Goal: Task Accomplishment & Management: Manage account settings

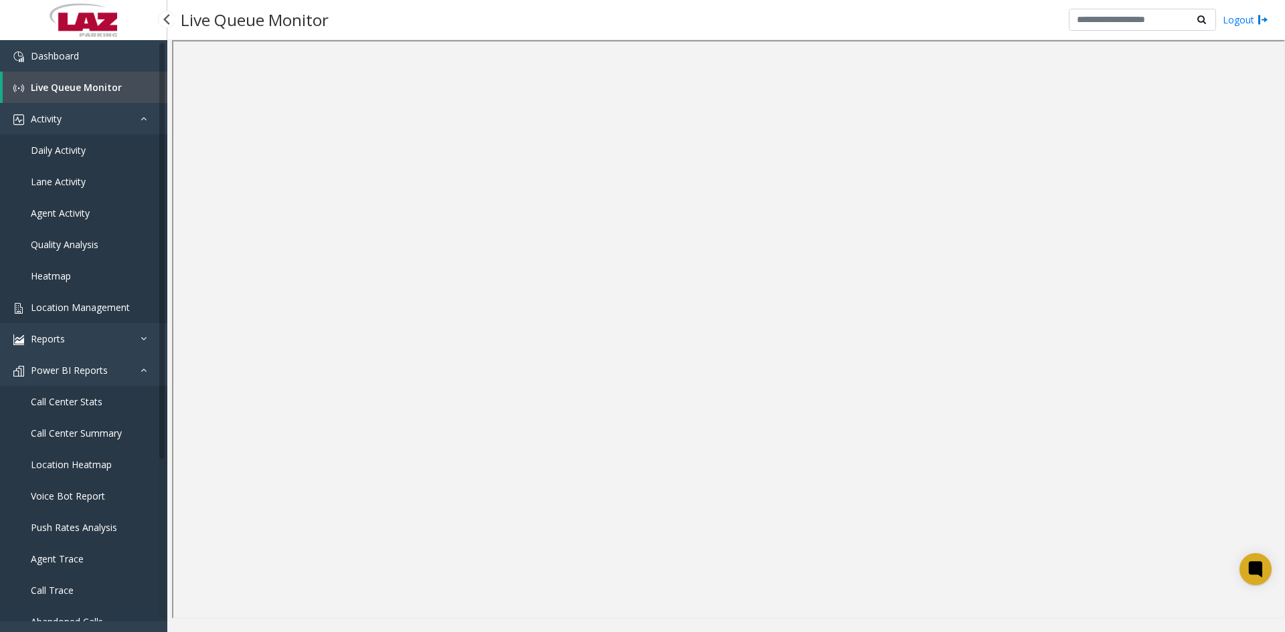
click at [91, 307] on span "Location Management" at bounding box center [80, 307] width 99 height 13
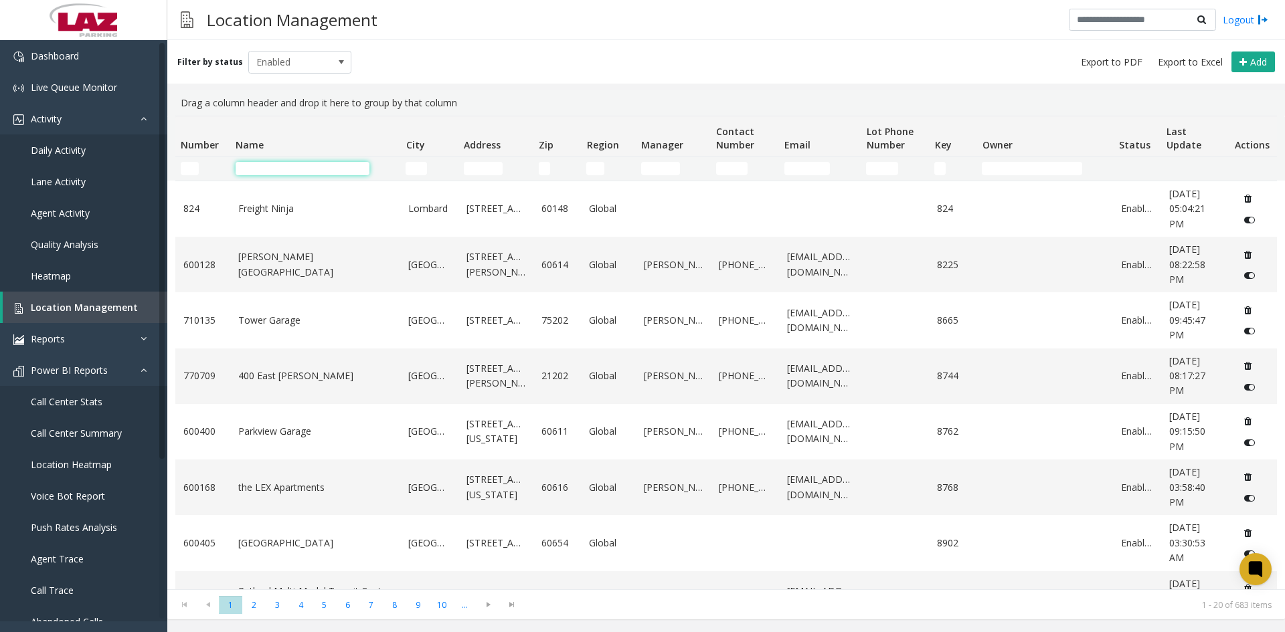
click at [281, 165] on input "Name Filter" at bounding box center [303, 168] width 134 height 13
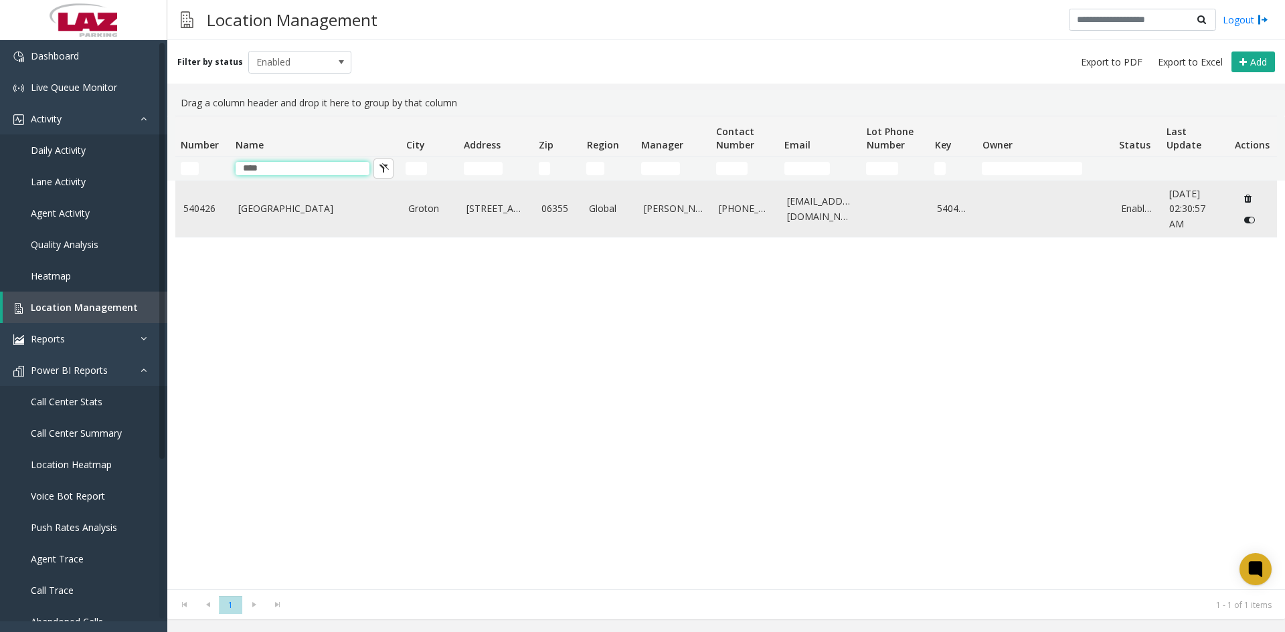
type input "****"
click at [292, 207] on link "[GEOGRAPHIC_DATA]" at bounding box center [315, 208] width 155 height 15
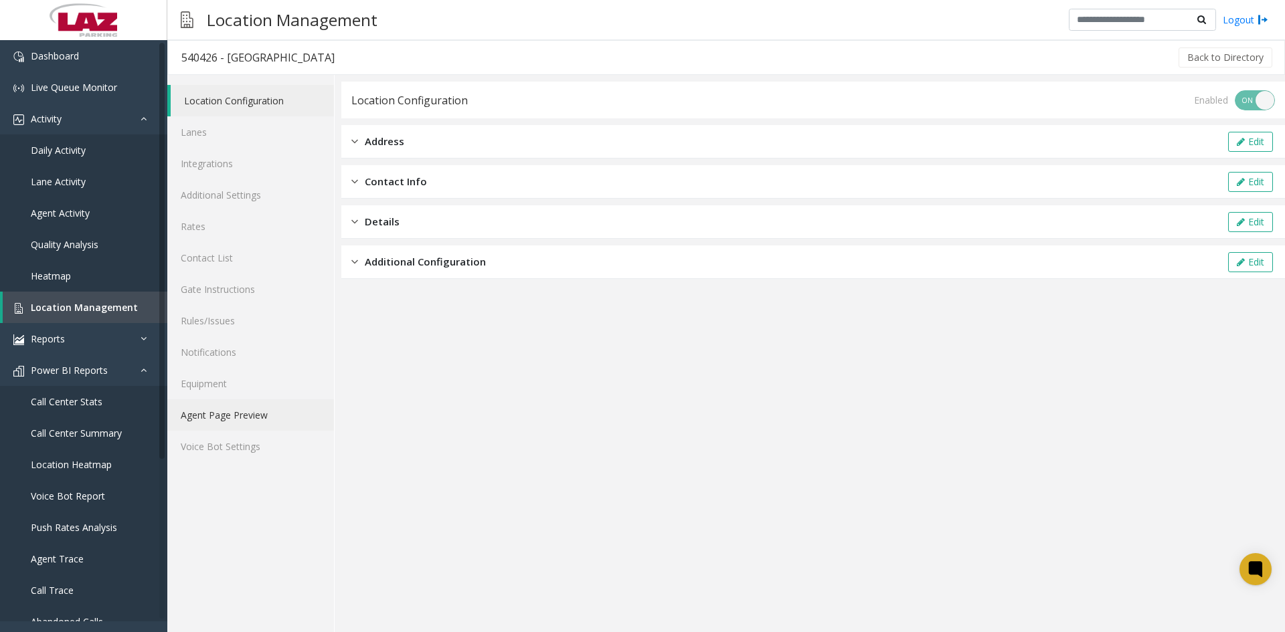
click at [232, 411] on link "Agent Page Preview" at bounding box center [250, 415] width 167 height 31
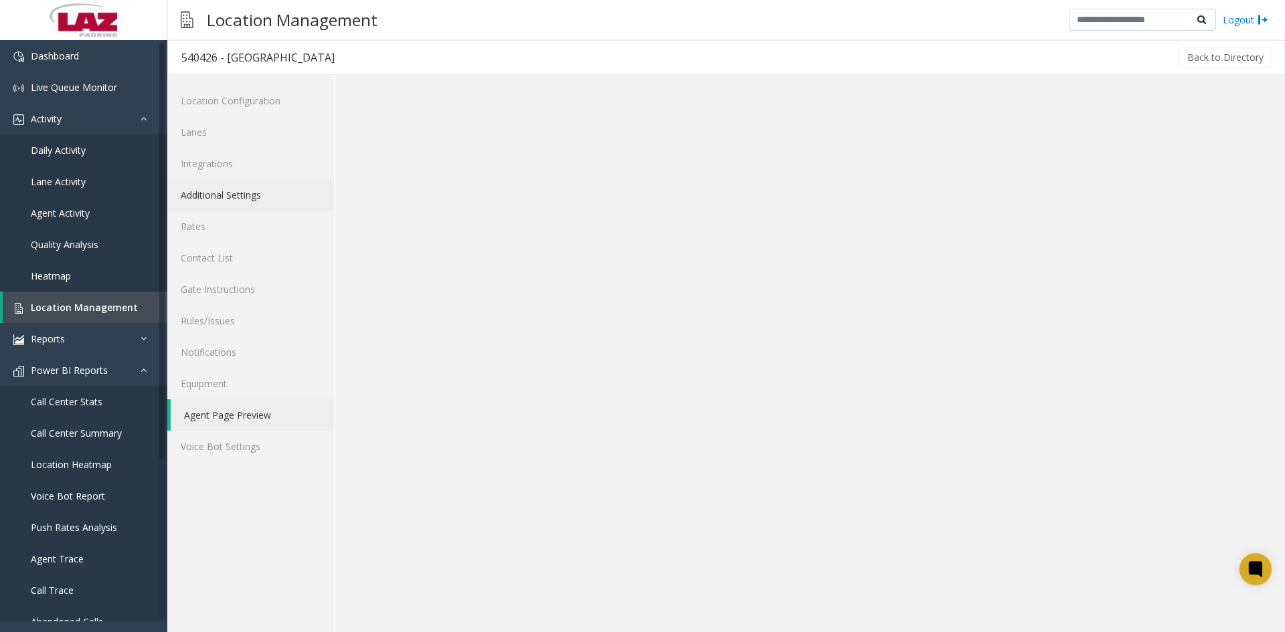
click at [216, 196] on link "Additional Settings" at bounding box center [250, 194] width 167 height 31
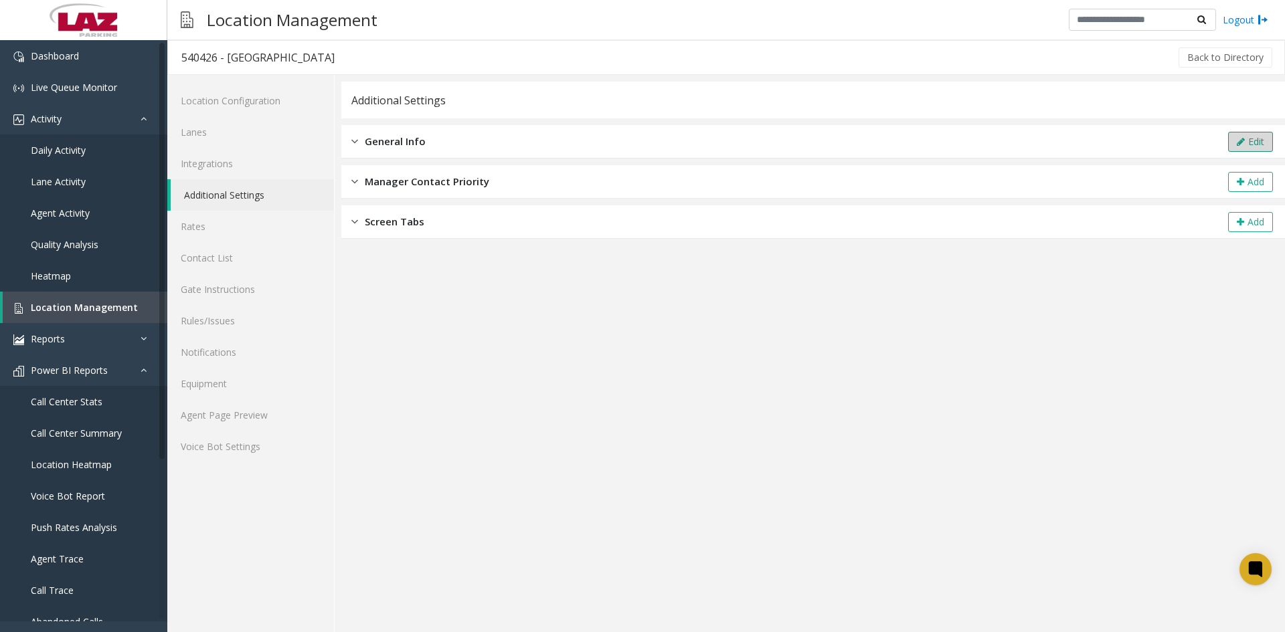
click at [1245, 149] on button "Edit" at bounding box center [1250, 142] width 45 height 20
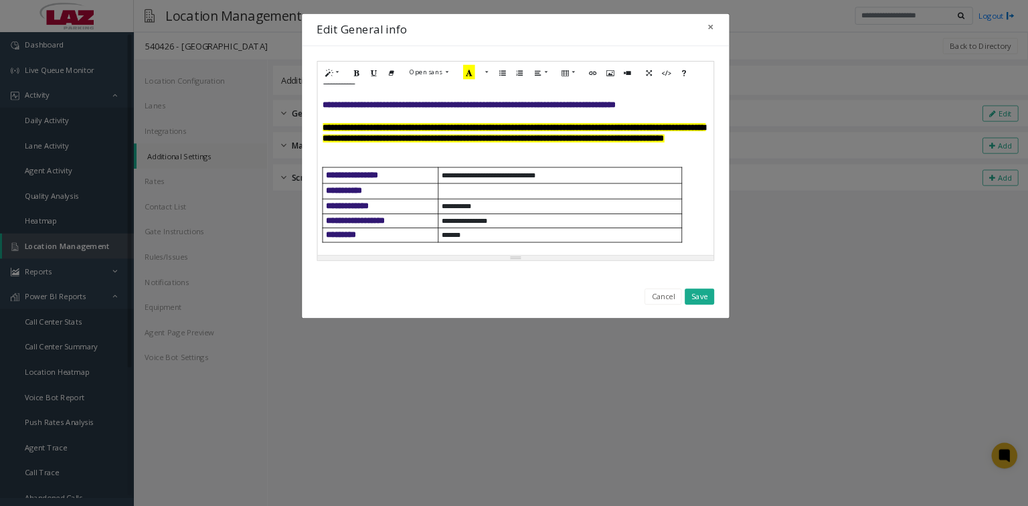
scroll to position [67, 0]
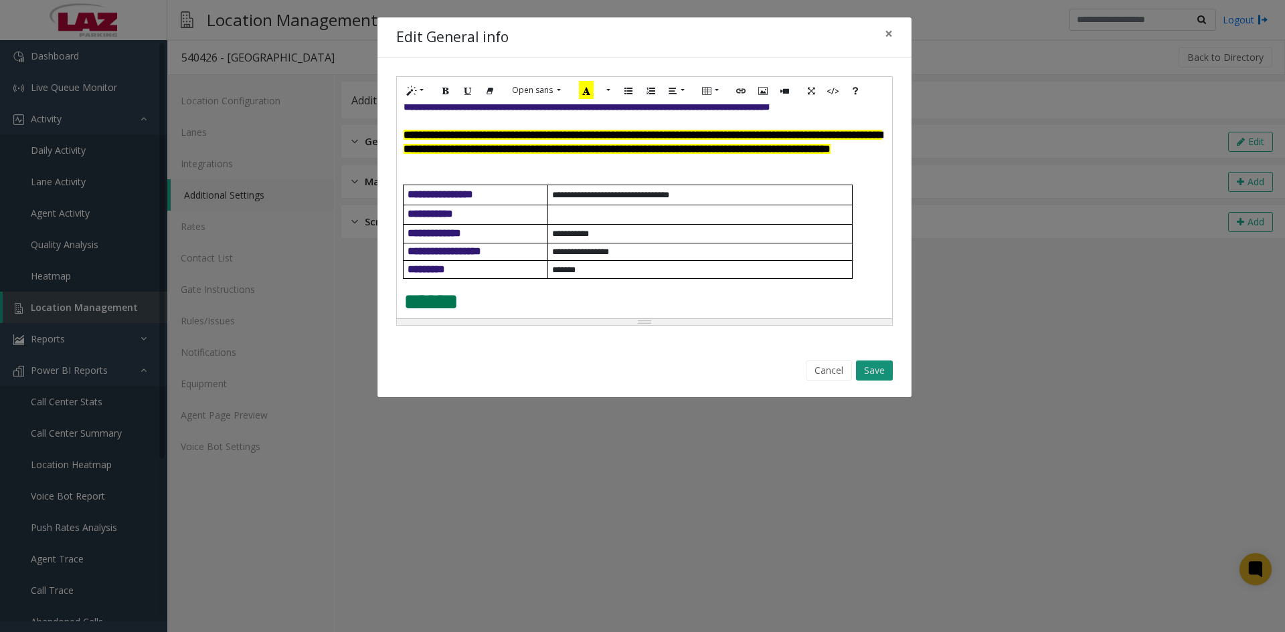
click at [889, 371] on button "Save" at bounding box center [874, 371] width 37 height 20
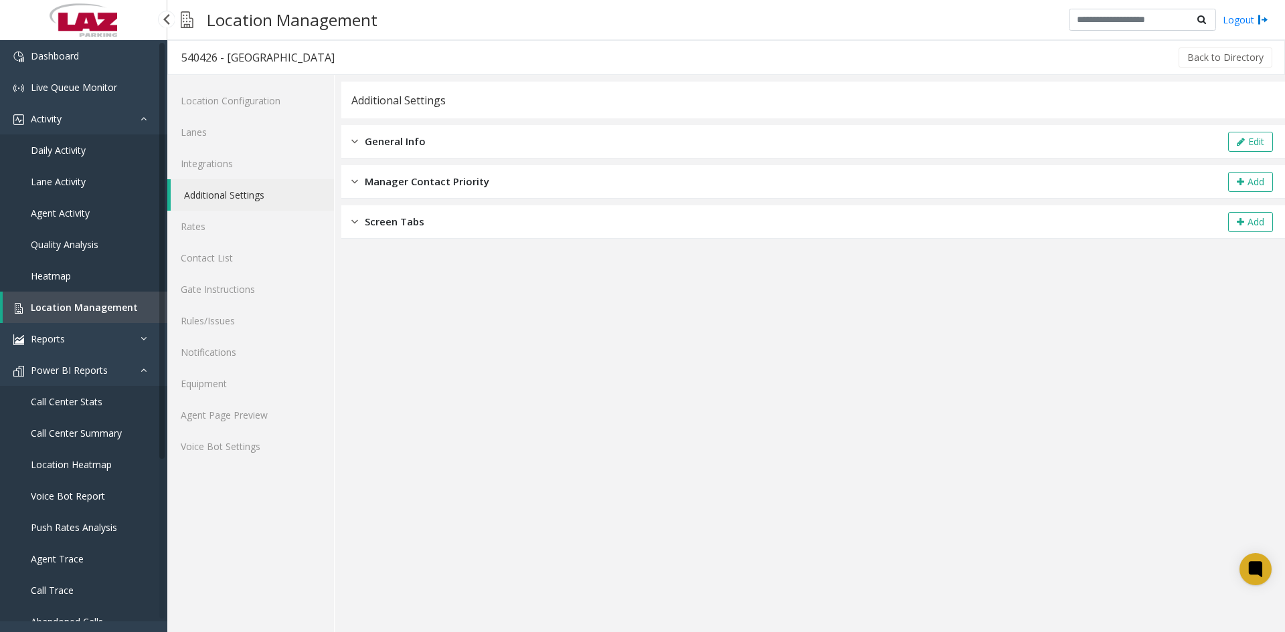
click at [75, 400] on span "Call Center Stats" at bounding box center [67, 401] width 72 height 13
